Goal: Ask a question: Seek information or help from site administrators or community

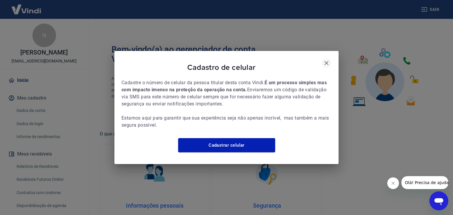
click at [325, 61] on icon "button" at bounding box center [326, 63] width 4 height 4
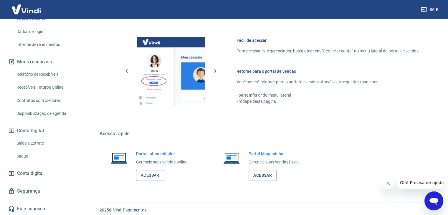
scroll to position [250, 0]
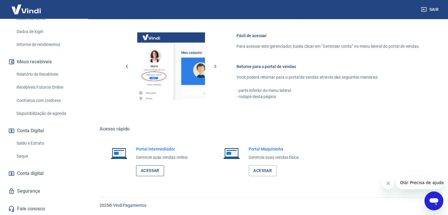
click at [154, 170] on link "Acessar" at bounding box center [150, 170] width 28 height 11
click at [424, 195] on div "2025 © Vindi Pagamentos" at bounding box center [267, 202] width 349 height 25
click at [430, 200] on icon "Abrir janela de mensagens" at bounding box center [434, 201] width 9 height 7
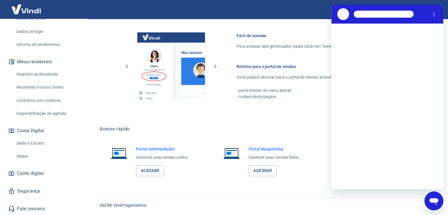
scroll to position [0, 0]
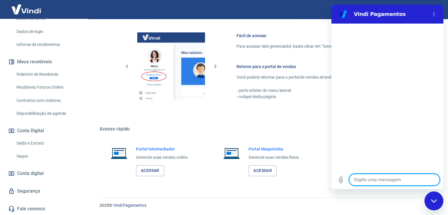
type textarea "f"
type textarea "x"
type textarea "fa"
type textarea "x"
type textarea "fal"
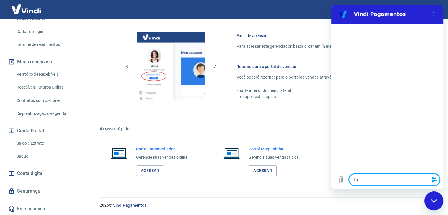
type textarea "x"
type textarea "fala"
type textarea "x"
type textarea "falar"
type textarea "x"
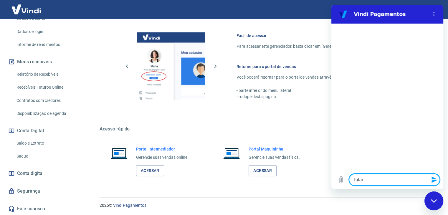
type textarea "falar"
type textarea "x"
type textarea "falar c"
type textarea "x"
type textarea "falar co"
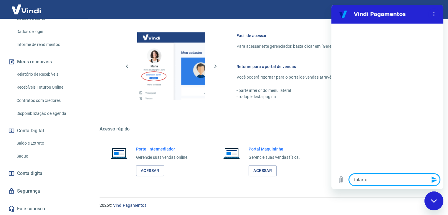
type textarea "x"
type textarea "falar com"
type textarea "x"
type textarea "falar com"
type textarea "x"
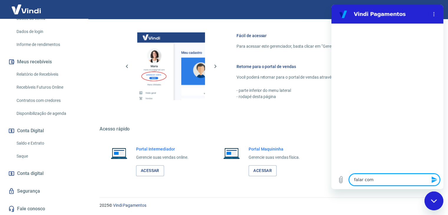
type textarea "falar com a"
type textarea "x"
type textarea "falar com at"
type textarea "x"
type textarea "falar com ate"
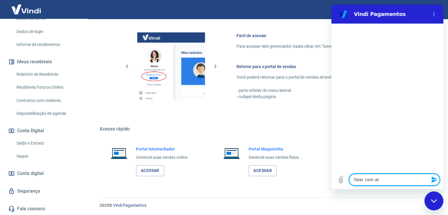
type textarea "x"
type textarea "falar com [GEOGRAPHIC_DATA]"
type textarea "x"
type textarea "falar com atend"
type textarea "x"
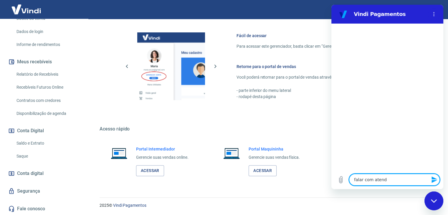
type textarea "falar com atendi"
type textarea "x"
type textarea "falar com atendim"
type textarea "x"
type textarea "falar com atendime"
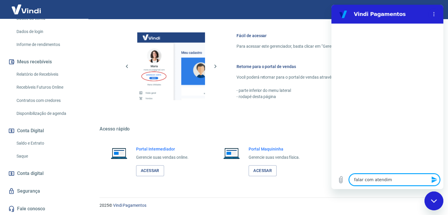
type textarea "x"
type textarea "falar com atendimen"
type textarea "x"
type textarea "falar com atendiment"
type textarea "x"
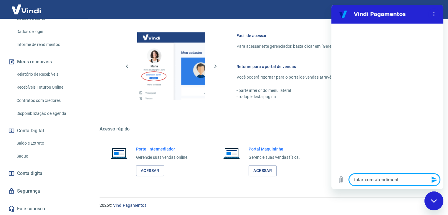
type textarea "falar com atendimento"
type textarea "x"
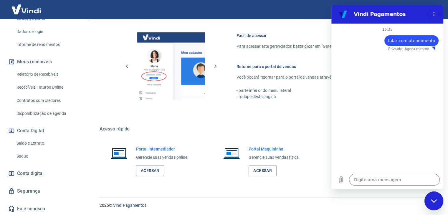
type textarea "x"
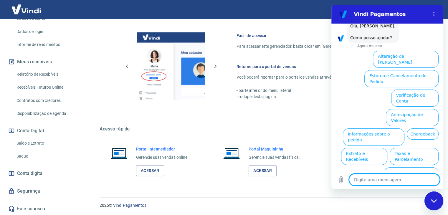
scroll to position [34, 0]
click at [387, 185] on textarea at bounding box center [394, 180] width 91 height 12
type textarea "f"
type textarea "x"
type textarea "fa"
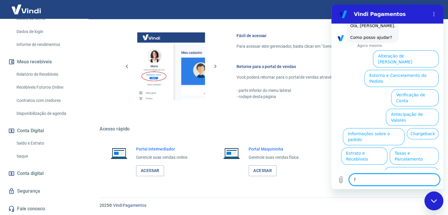
type textarea "x"
type textarea "fal"
type textarea "x"
type textarea "fala"
type textarea "x"
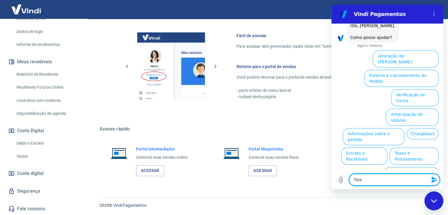
type textarea "falar"
type textarea "x"
type textarea "falar"
type textarea "x"
type textarea "falar c"
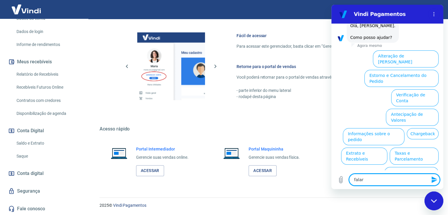
type textarea "x"
type textarea "falar co"
type textarea "x"
type textarea "falar com"
type textarea "x"
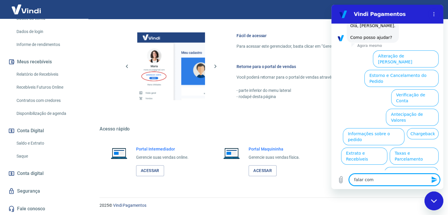
type textarea "falar com"
type textarea "x"
type textarea "falar com a"
type textarea "x"
type textarea "falar com at"
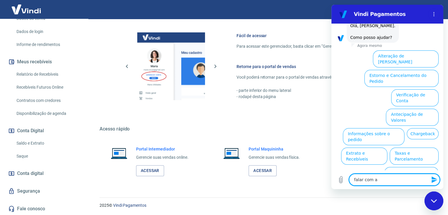
type textarea "x"
type textarea "falar com ate"
type textarea "x"
type textarea "falar com [GEOGRAPHIC_DATA]"
type textarea "x"
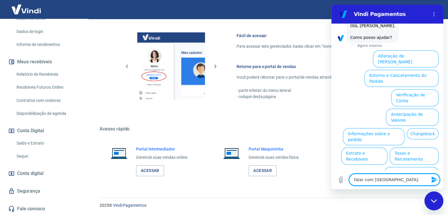
type textarea "falar com atend"
type textarea "x"
type textarea "falar com atendi"
type textarea "x"
type textarea "falar com atendim"
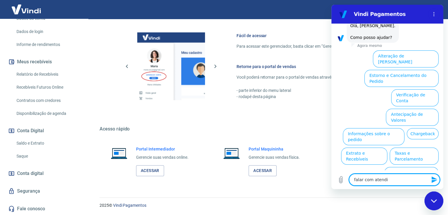
type textarea "x"
type textarea "falar com atendime"
type textarea "x"
type textarea "falar com atendimen"
type textarea "x"
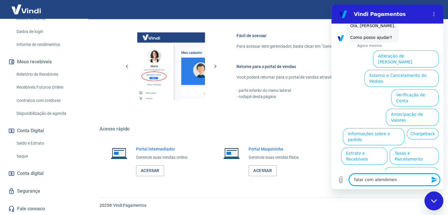
type textarea "falar com atendiment"
type textarea "x"
type textarea "falar com atendimento"
type textarea "x"
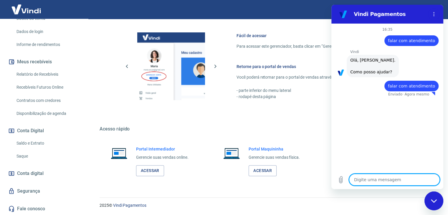
type textarea "x"
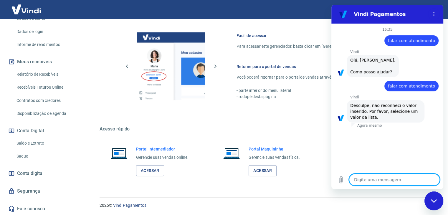
type textarea "f"
type textarea "x"
type textarea "fa"
type textarea "x"
type textarea "fal"
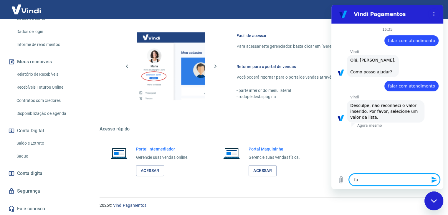
type textarea "x"
type textarea "fala"
type textarea "x"
type textarea "falar"
type textarea "x"
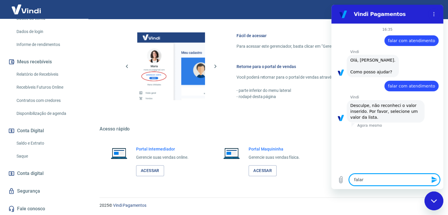
type textarea "falar"
type textarea "x"
type textarea "falar c"
type textarea "x"
type textarea "falar co"
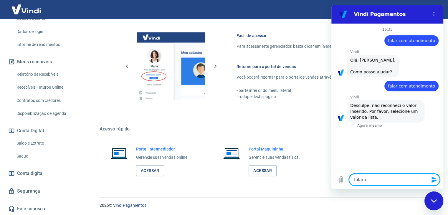
type textarea "x"
type textarea "falar com"
type textarea "x"
type textarea "falar com"
type textarea "x"
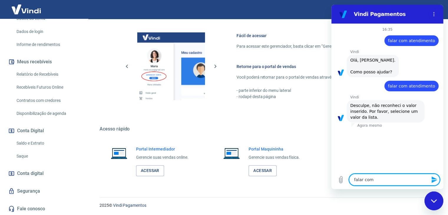
type textarea "falar com a"
type textarea "x"
type textarea "falar com at"
type textarea "x"
type textarea "falar com ate"
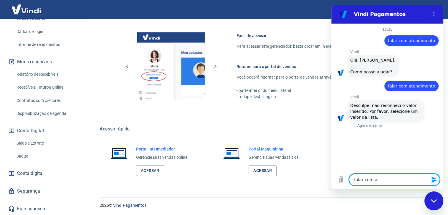
type textarea "x"
type textarea "falar com [GEOGRAPHIC_DATA]"
type textarea "x"
type textarea "falar com atend"
type textarea "x"
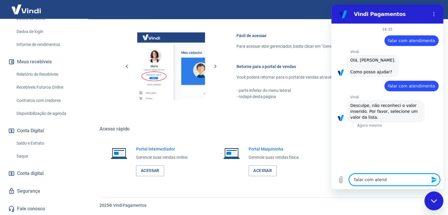
type textarea "falar com atende"
type textarea "x"
type textarea "falar com atenden"
type textarea "x"
type textarea "falar com atendent"
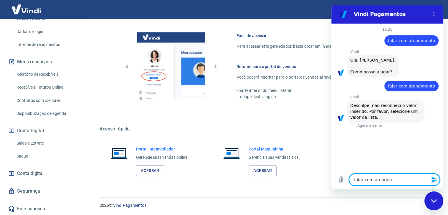
type textarea "x"
type textarea "falar com atendente"
type textarea "x"
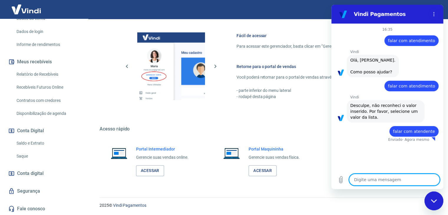
type textarea "x"
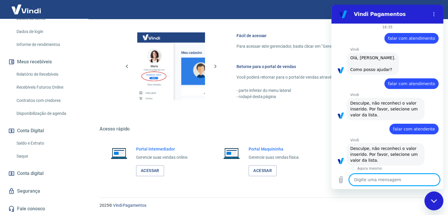
scroll to position [4, 0]
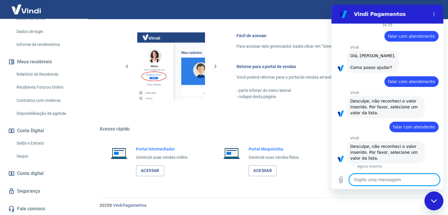
type textarea "q"
type textarea "x"
type textarea "qu"
type textarea "x"
type textarea "que"
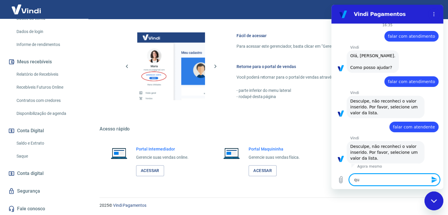
type textarea "x"
type textarea "que"
type textarea "x"
type textarea "que l"
type textarea "x"
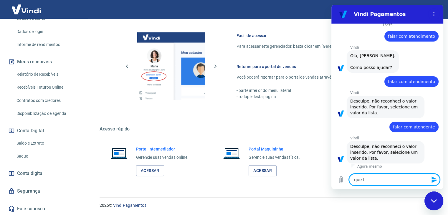
type textarea "que ls"
type textarea "x"
type textarea "que l"
type textarea "x"
type textarea "que li"
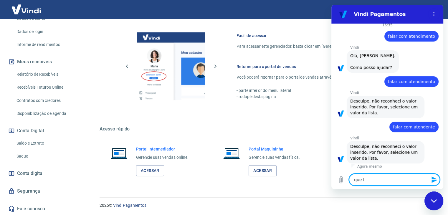
type textarea "x"
type textarea "que lit"
type textarea "x"
type textarea "que lita"
type textarea "x"
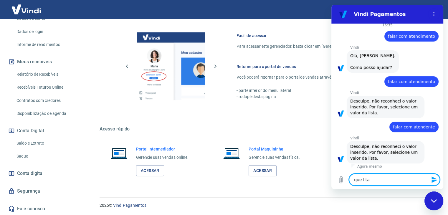
type textarea "que [PERSON_NAME]?"
type textarea "x"
type textarea "que lita"
type textarea "x"
type textarea "que lit"
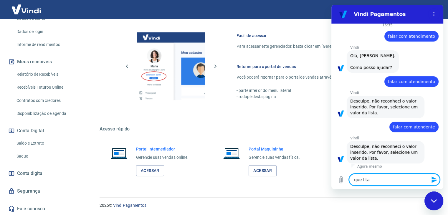
type textarea "x"
type textarea "que li"
type textarea "x"
type textarea "que l"
type textarea "x"
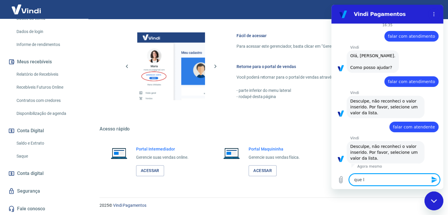
type textarea "que ls"
type textarea "x"
type textarea "que l"
type textarea "x"
type textarea "que li"
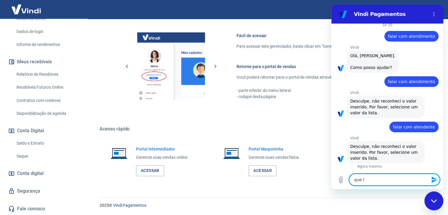
type textarea "x"
type textarea "que lis"
type textarea "x"
type textarea "que list"
type textarea "x"
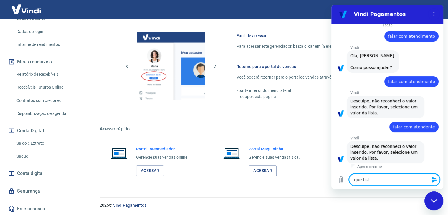
type textarea "que lista"
type textarea "x"
type textarea "que lista?"
type textarea "x"
type textarea "que lista??"
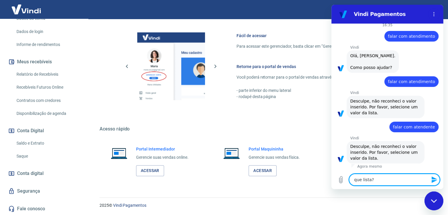
type textarea "x"
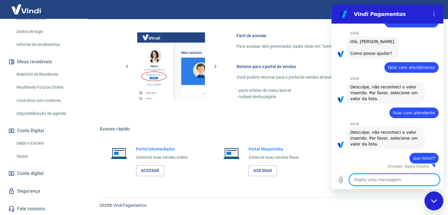
type textarea "x"
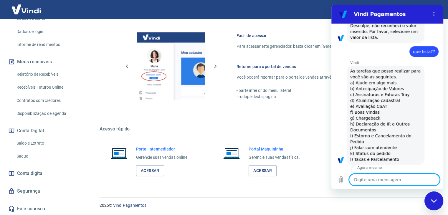
scroll to position [126, 0]
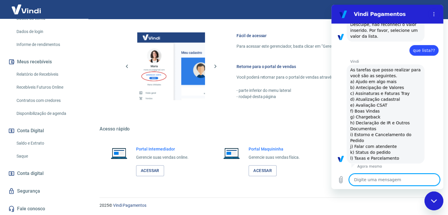
type textarea "j"
type textarea "x"
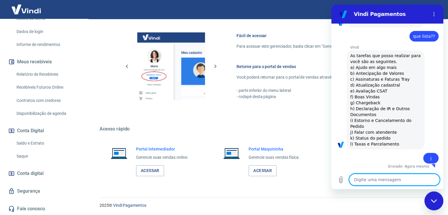
type textarea "x"
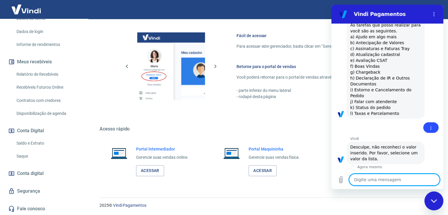
scroll to position [172, 0]
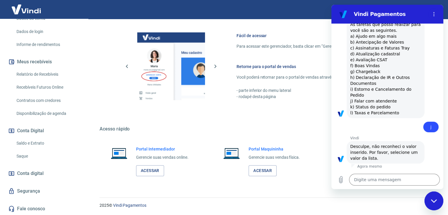
drag, startPoint x: 351, startPoint y: 102, endPoint x: 402, endPoint y: 102, distance: 51.6
click at [402, 102] on span "As tarefas que posso realizar para você são as seguintes. a) Ajudo em algo mais…" at bounding box center [385, 69] width 71 height 94
copy span "j) Falar com atendente"
click at [368, 182] on textarea at bounding box center [394, 180] width 91 height 12
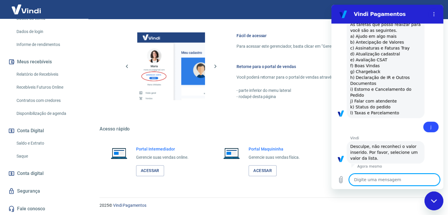
paste textarea "j) Falar com atendente"
type textarea "j) Falar com atendente"
type textarea "x"
type textarea "j) Falar com atendente"
click at [434, 182] on icon "Enviar mensagem" at bounding box center [434, 179] width 7 height 7
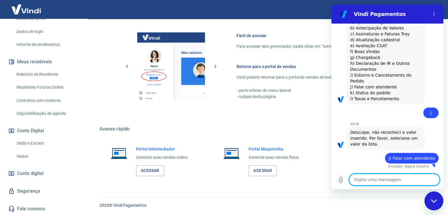
type textarea "x"
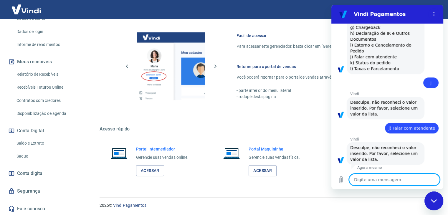
scroll to position [217, 0]
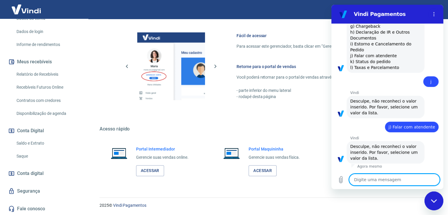
type textarea "c"
type textarea "x"
type textarea "co"
type textarea "x"
type textarea "com"
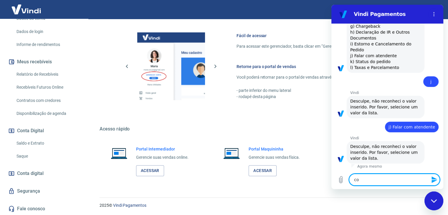
type textarea "x"
type textarea "come"
type textarea "x"
type textarea "começ"
type textarea "x"
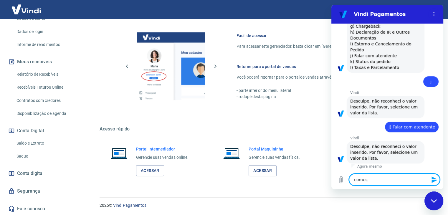
type textarea "começa"
type textarea "x"
type textarea "começa"
type textarea "x"
type textarea "começa d"
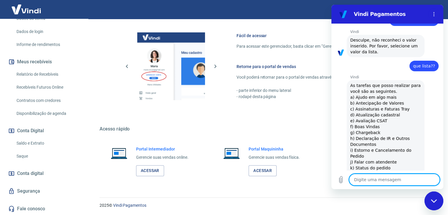
scroll to position [103, 0]
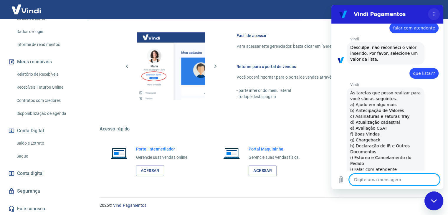
click at [434, 16] on icon "Menu de opções" at bounding box center [434, 14] width 5 height 5
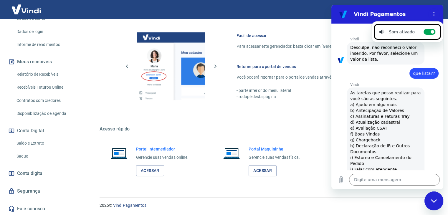
click at [420, 133] on div "Vindi diz: As tarefas que posso realizar para você são as seguintes. a) Ajudo e…" at bounding box center [386, 137] width 78 height 99
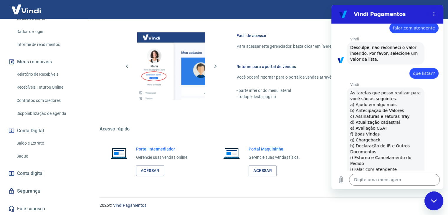
click at [439, 203] on div "Fechar janela de mensagens" at bounding box center [434, 201] width 18 height 18
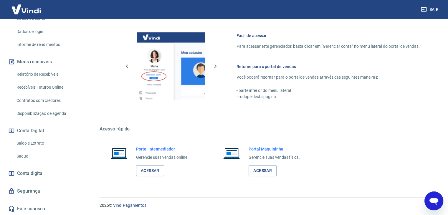
click at [439, 203] on icon "Abrir janela de mensagens" at bounding box center [434, 201] width 11 height 11
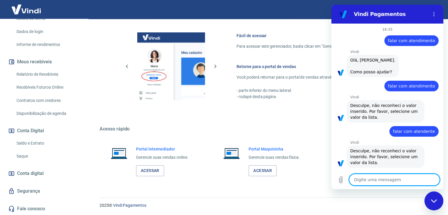
scroll to position [0, 0]
click at [404, 19] on div "Vindi Pagamentos" at bounding box center [380, 14] width 91 height 12
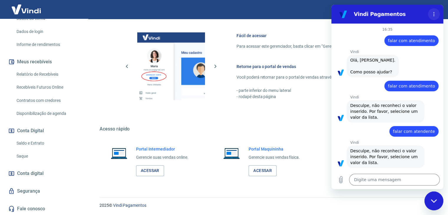
click at [436, 14] on icon "Menu de opções" at bounding box center [434, 14] width 5 height 5
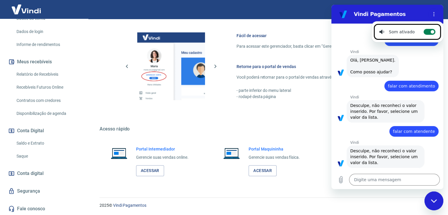
click at [426, 30] on label "Alternar notificações sonoras" at bounding box center [430, 32] width 12 height 6
click at [426, 30] on input "Alternar notificações sonoras" at bounding box center [430, 32] width 12 height 6
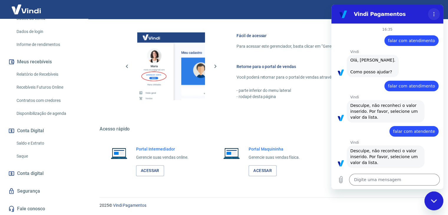
click at [432, 17] on button "Menu de opções" at bounding box center [434, 14] width 12 height 12
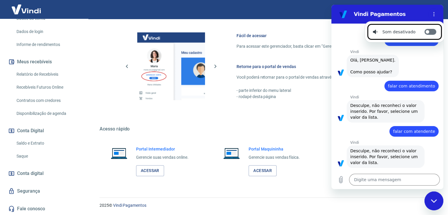
click at [429, 29] on label "Alternar notificações sonoras" at bounding box center [431, 32] width 12 height 6
click at [429, 29] on input "Alternar notificações sonoras" at bounding box center [431, 32] width 12 height 6
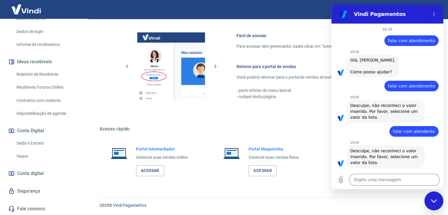
click at [431, 200] on icon "Fechar janela de mensagens" at bounding box center [434, 201] width 6 height 4
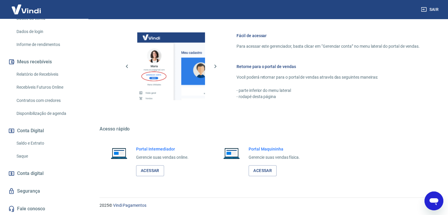
drag, startPoint x: 849, startPoint y: 393, endPoint x: 431, endPoint y: 201, distance: 460.1
drag, startPoint x: 431, startPoint y: 201, endPoint x: 512, endPoint y: 328, distance: 150.9
click at [431, 201] on icon "Abrir janela de mensagens" at bounding box center [434, 201] width 9 height 7
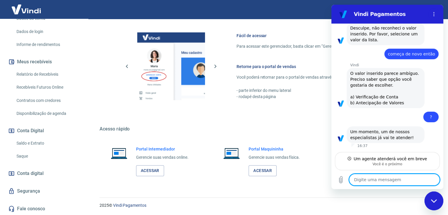
scroll to position [336, 0]
click at [385, 177] on textarea at bounding box center [394, 180] width 91 height 12
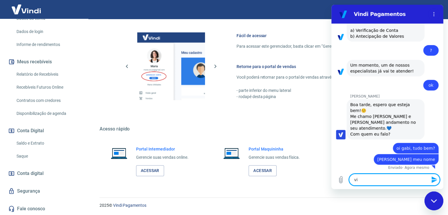
scroll to position [404, 0]
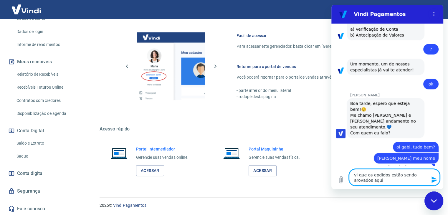
click at [413, 173] on textarea "vi que os epdidos estão sendo arovados aqui" at bounding box center [394, 177] width 91 height 17
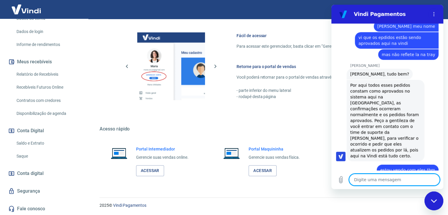
scroll to position [561, 0]
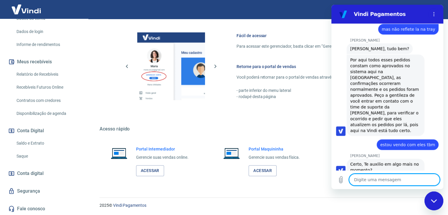
click at [394, 181] on textarea at bounding box center [394, 180] width 91 height 12
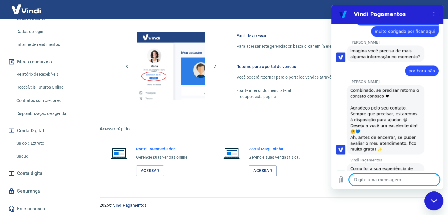
scroll to position [991, 0]
click at [394, 187] on button "Boa 👍" at bounding box center [398, 195] width 24 height 17
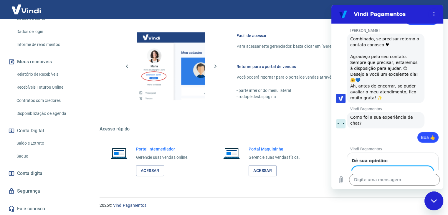
scroll to position [1042, 0]
